Goal: Information Seeking & Learning: Learn about a topic

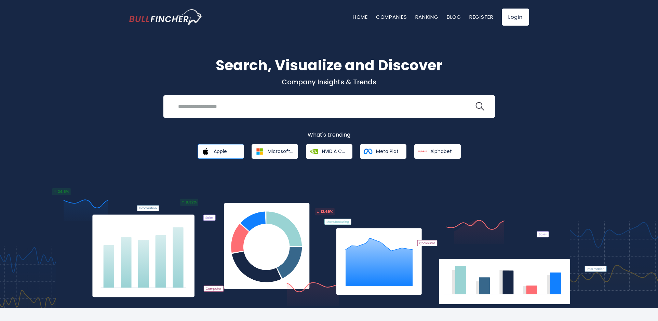
click at [223, 153] on span "Apple" at bounding box center [220, 151] width 13 height 6
